Goal: Transaction & Acquisition: Purchase product/service

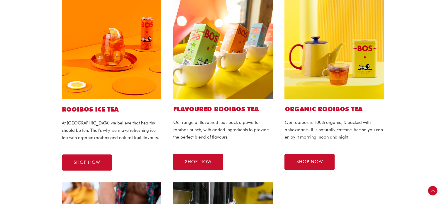
scroll to position [174, 0]
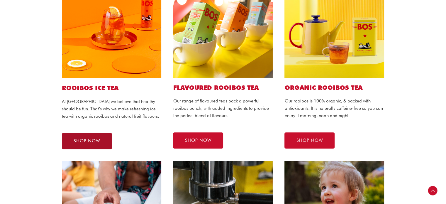
click at [96, 139] on span "SHOP NOW" at bounding box center [87, 141] width 27 height 4
